Goal: Task Accomplishment & Management: Use online tool/utility

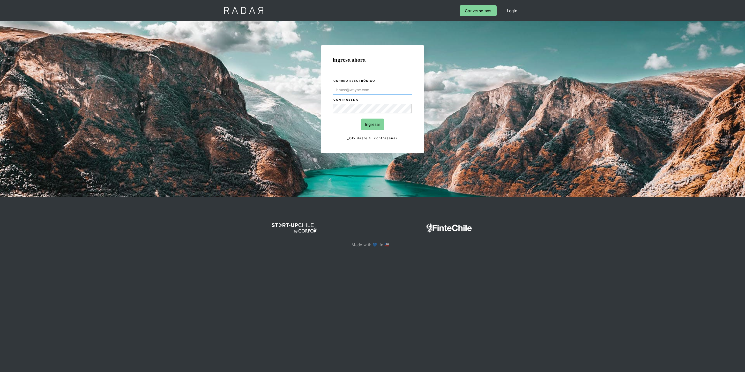
type input "[PERSON_NAME][EMAIL_ADDRESS][DOMAIN_NAME]"
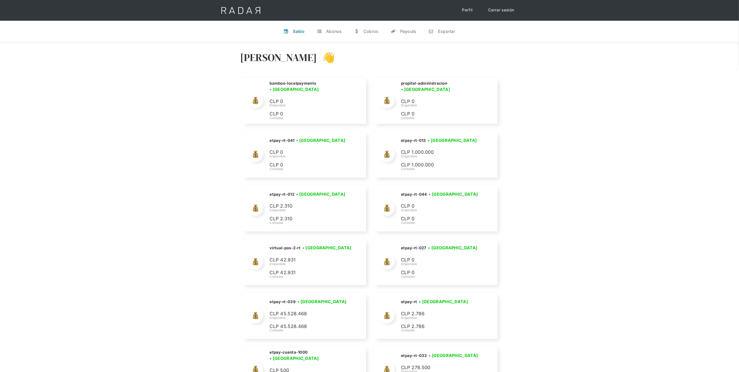
scroll to position [1791, 0]
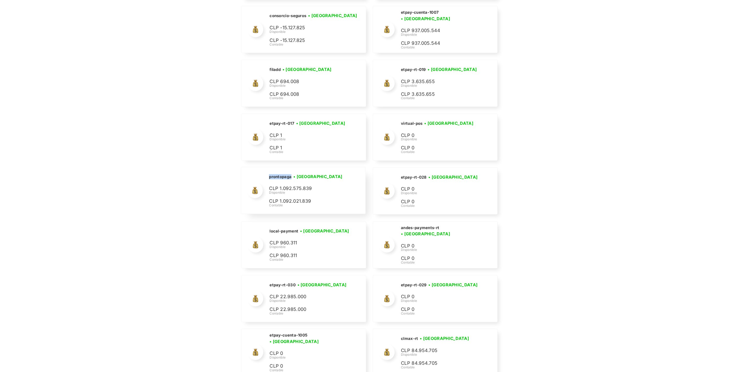
drag, startPoint x: 292, startPoint y: 185, endPoint x: 268, endPoint y: 185, distance: 24.1
click at [268, 185] on div "prontopaga • [GEOGRAPHIC_DATA] • Desconectada CLP 1.092.575.839 Disponible CLP …" at bounding box center [303, 190] width 124 height 47
copy h2 "prontopaga"
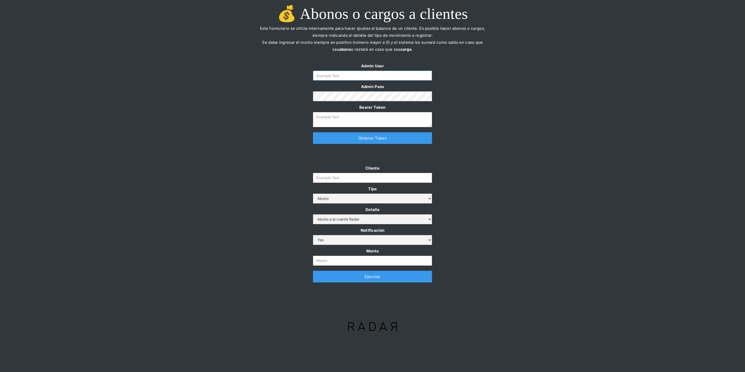
click at [325, 72] on input "Form" at bounding box center [372, 76] width 119 height 10
type input "[PERSON_NAME][EMAIL_ADDRESS][DOMAIN_NAME]"
click at [338, 141] on link "Obtener Token" at bounding box center [372, 138] width 119 height 12
type textarea "eyJhbGciOiJSUzI1NiIsInR5cCI6IkpXVCJ9.eyJkYXRhIjp7ImlkIjoiZGFuaWVsYUBzb21vc3JhZG…"
click at [333, 181] on input "Cliente" at bounding box center [372, 178] width 119 height 10
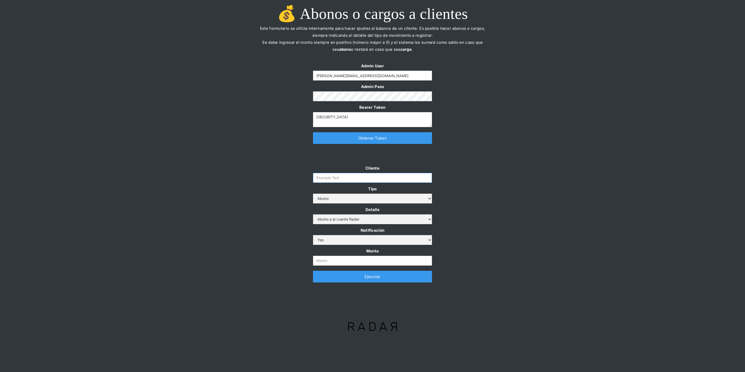
paste input "prontopaga"
type input "prontopaga"
click at [240, 175] on div "Cliente prontopaga Tipo Abono Cargo Detalle Abono a la cuenta Radar Devolución …" at bounding box center [372, 225] width 745 height 123
click at [358, 257] on input "Monto" at bounding box center [372, 261] width 119 height 10
paste input "$1,000,000,000"
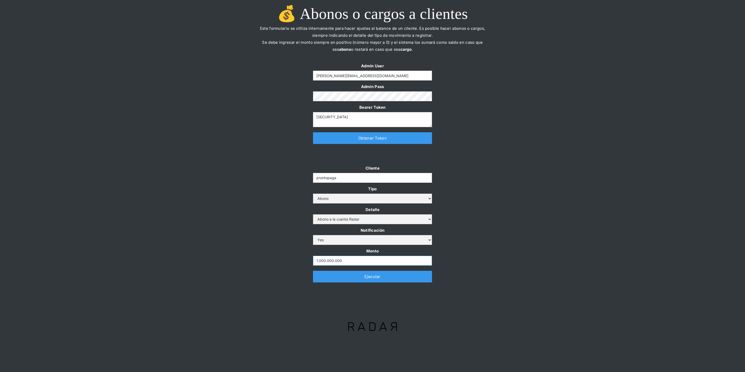
type input "1.000.000.000"
click at [249, 223] on div "Cliente prontopaga Tipo Abono Cargo Detalle Abono a la cuenta Radar Devolución …" at bounding box center [372, 225] width 745 height 123
click at [255, 137] on div "Admin User daniela@somosradar.com Admin Pass Bearer Token eyJhbGciOiJSUzI1NiIsI…" at bounding box center [372, 105] width 745 height 87
click at [328, 276] on link "Ejecutar" at bounding box center [372, 277] width 119 height 12
